Goal: Find specific page/section: Find specific page/section

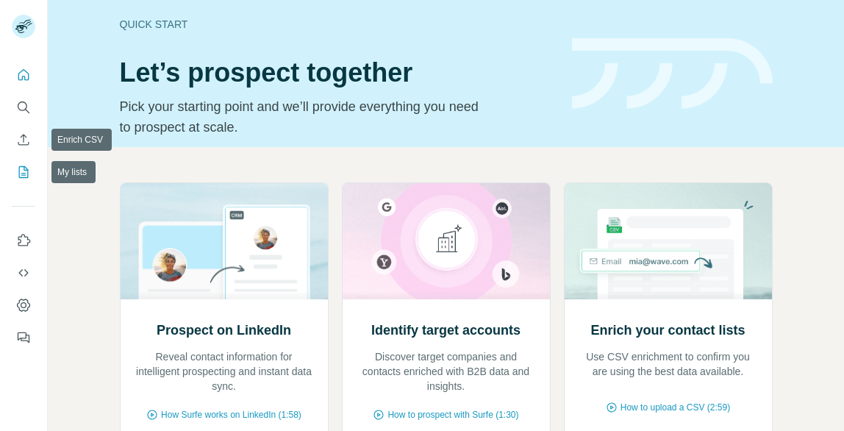
click at [27, 162] on button "My lists" at bounding box center [24, 172] width 24 height 26
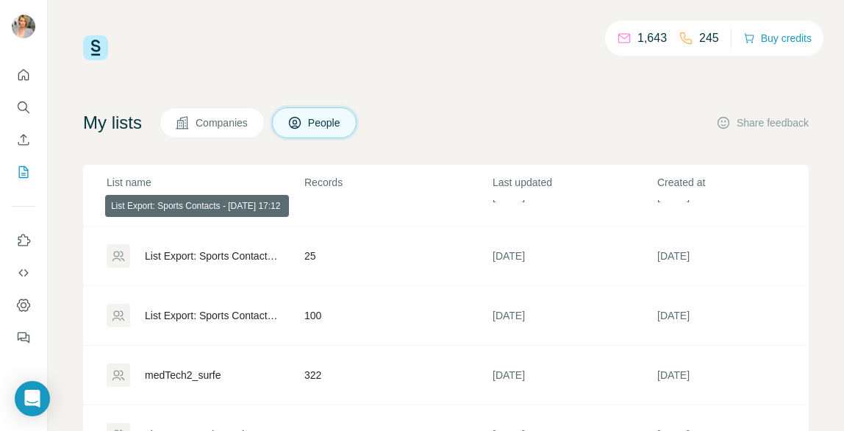
scroll to position [37, 0]
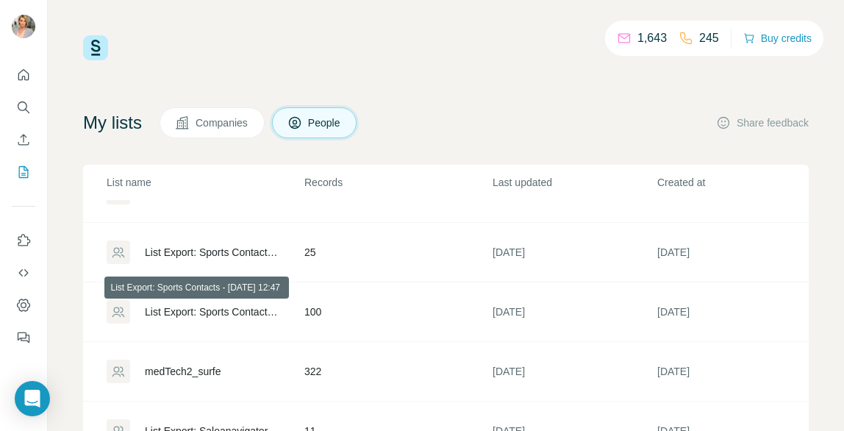
click at [250, 311] on div "List Export: Sports Contacts - [DATE] 12:47" at bounding box center [212, 311] width 134 height 15
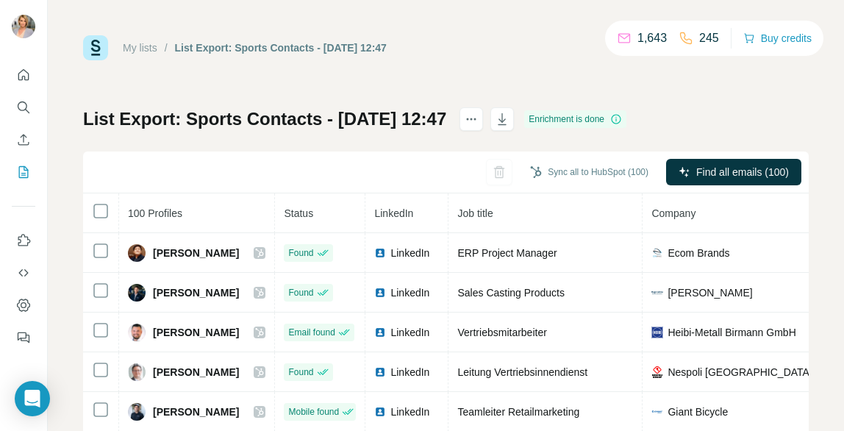
click at [642, 195] on th "Company" at bounding box center [739, 213] width 194 height 40
click at [652, 198] on th "Company" at bounding box center [739, 213] width 194 height 40
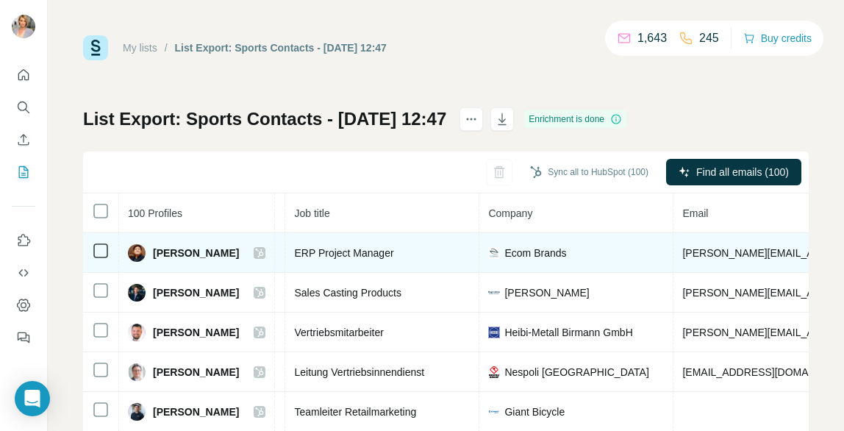
scroll to position [0, 230]
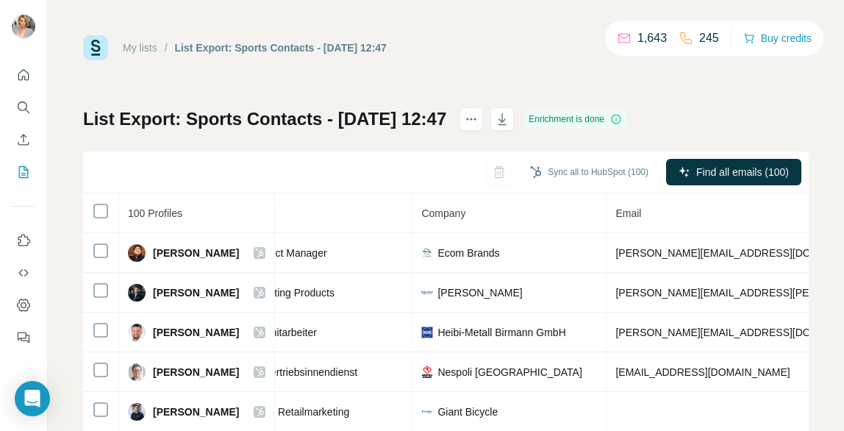
click at [592, 220] on th "Company" at bounding box center [509, 213] width 194 height 40
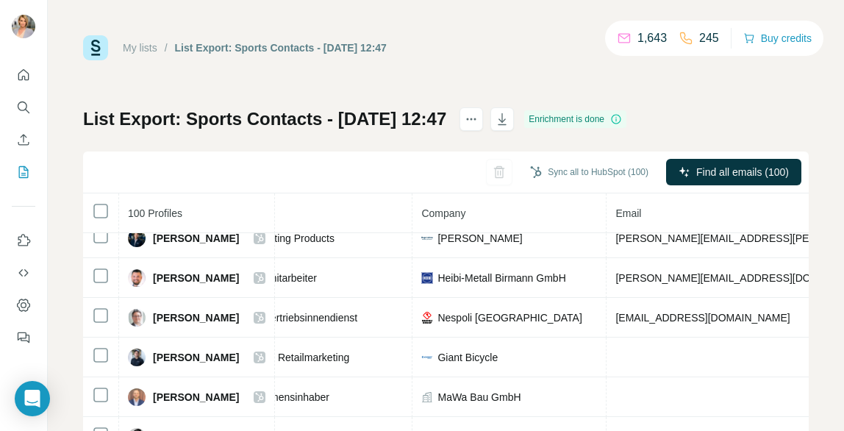
scroll to position [61, 230]
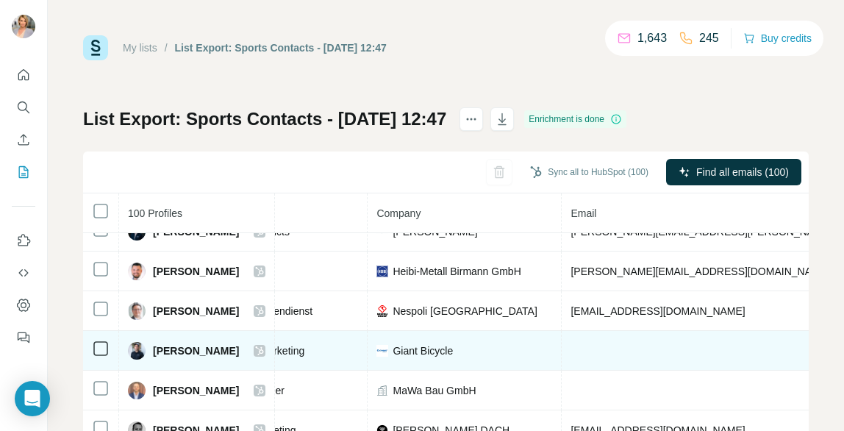
click at [503, 358] on td "Giant Bicycle" at bounding box center [464, 351] width 194 height 40
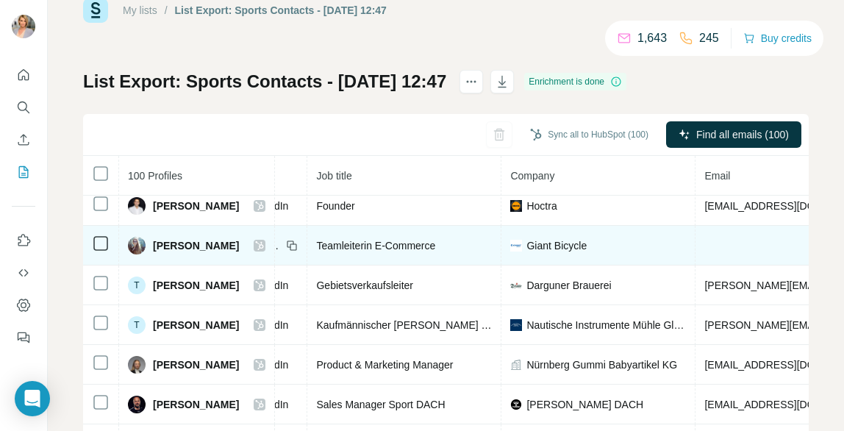
scroll to position [803, 139]
